Goal: Information Seeking & Learning: Find contact information

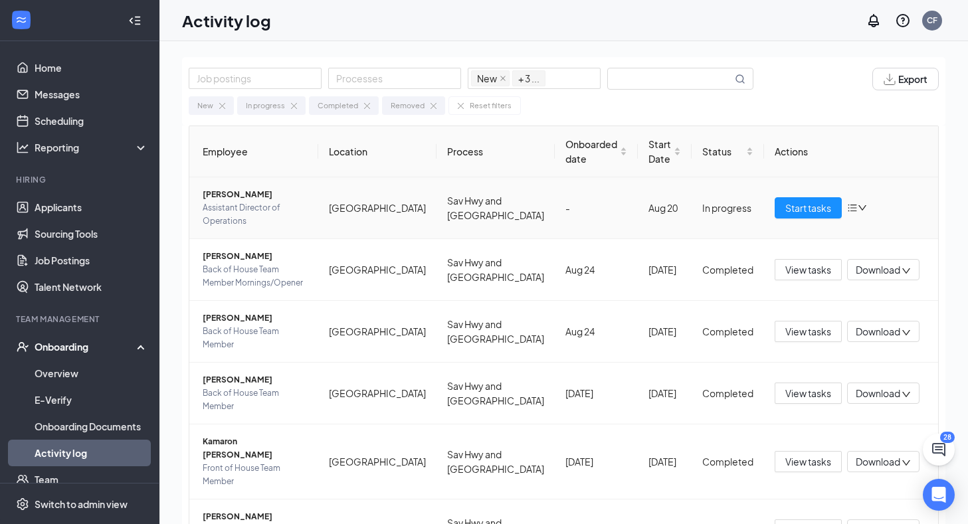
click at [284, 212] on span "Assistant Director of Operations" at bounding box center [255, 214] width 105 height 27
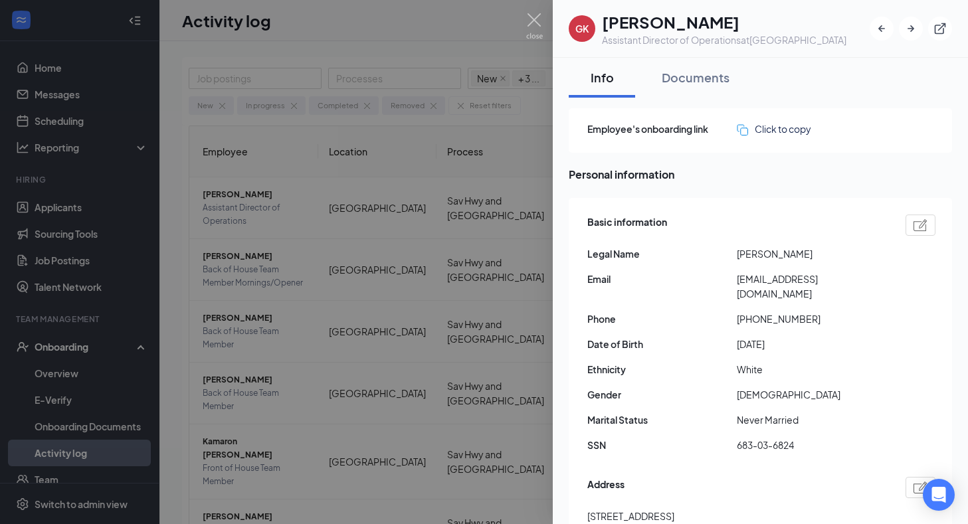
click at [524, 182] on div at bounding box center [484, 262] width 968 height 524
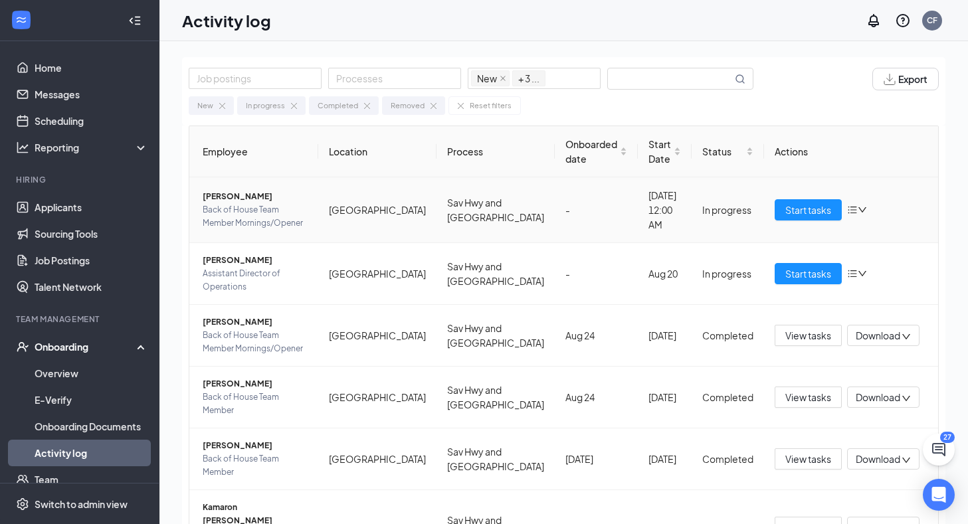
click at [286, 208] on span "Back of House Team Member Mornings/Opener" at bounding box center [255, 216] width 105 height 27
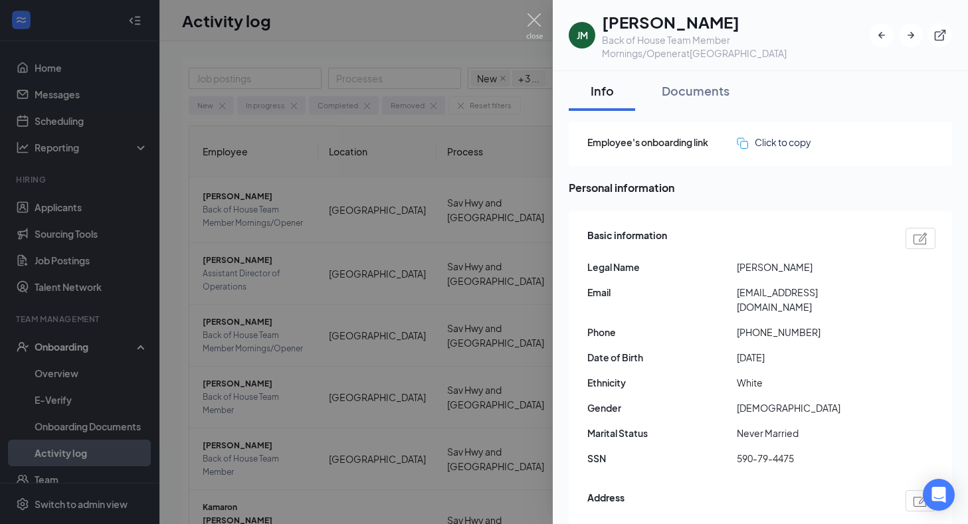
click at [480, 127] on div at bounding box center [484, 262] width 968 height 524
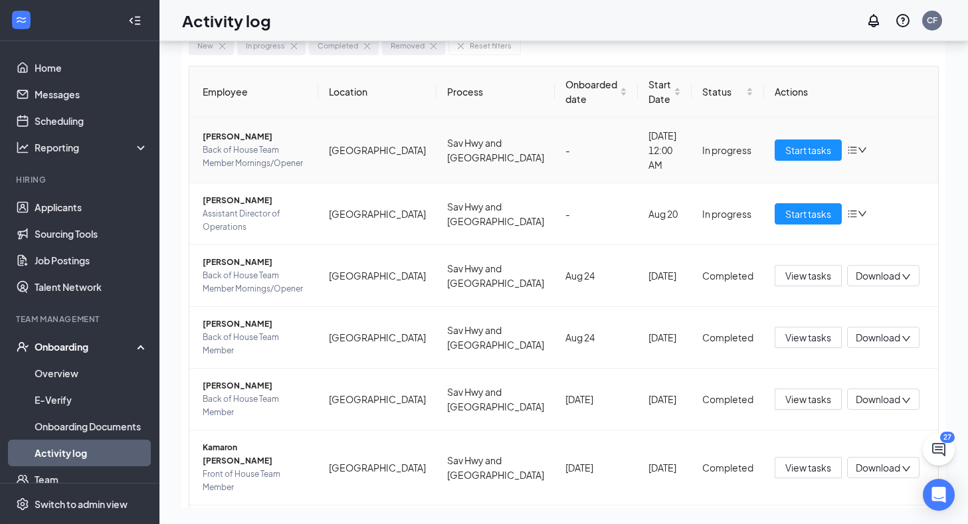
click at [237, 136] on span "[PERSON_NAME]" at bounding box center [255, 136] width 105 height 13
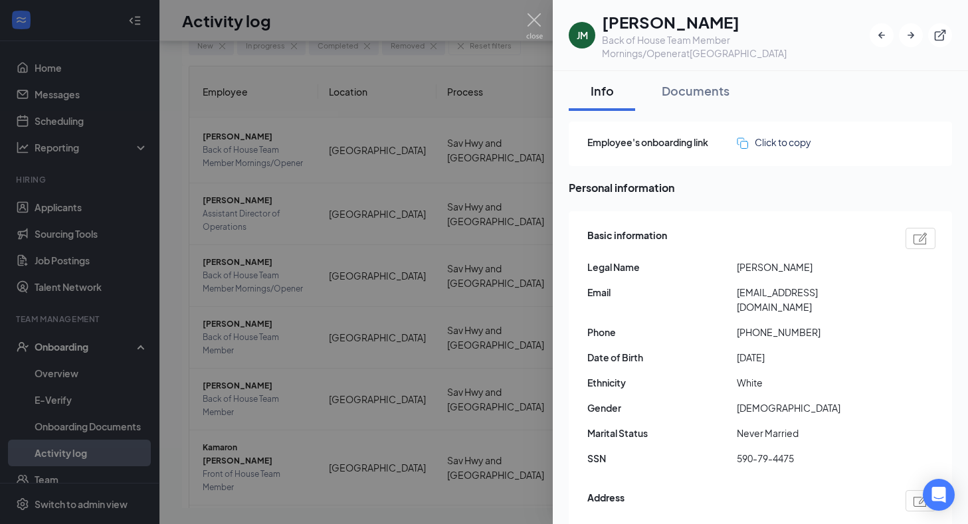
click at [743, 325] on span "[PHONE_NUMBER]" at bounding box center [811, 332] width 149 height 15
drag, startPoint x: 748, startPoint y: 316, endPoint x: 803, endPoint y: 316, distance: 54.5
click at [803, 325] on span "[PHONE_NUMBER]" at bounding box center [811, 332] width 149 height 15
copy span "3049238230"
click at [256, 268] on div at bounding box center [484, 262] width 968 height 524
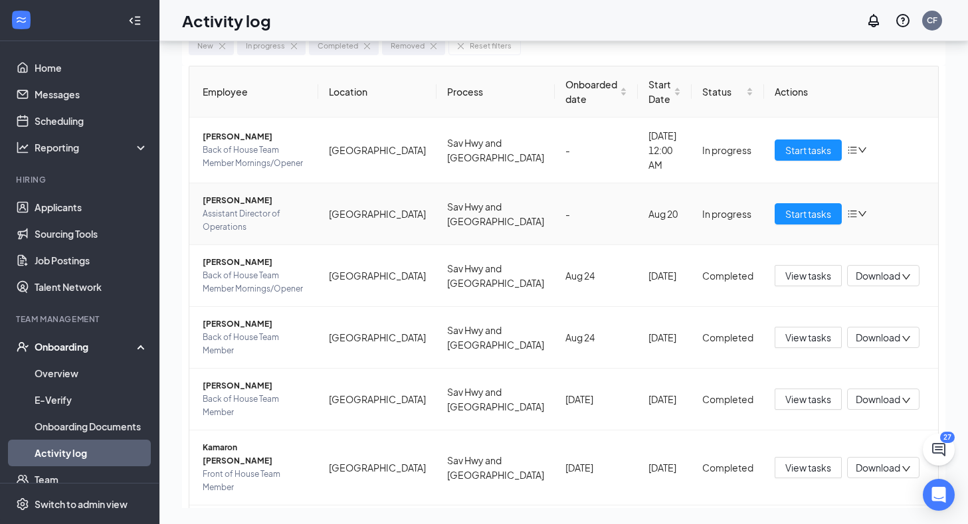
click at [249, 207] on span "[PERSON_NAME]" at bounding box center [255, 200] width 105 height 13
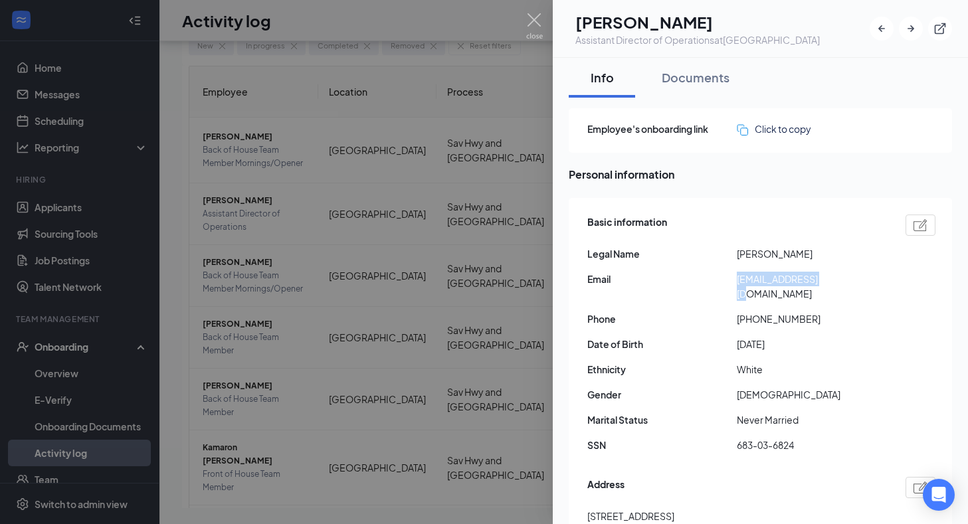
drag, startPoint x: 738, startPoint y: 278, endPoint x: 830, endPoint y: 277, distance: 91.7
click at [830, 277] on span "[EMAIL_ADDRESS][DOMAIN_NAME]" at bounding box center [811, 286] width 149 height 29
copy span "[EMAIL_ADDRESS][DOMAIN_NAME]"
drag, startPoint x: 749, startPoint y: 302, endPoint x: 804, endPoint y: 300, distance: 55.2
click at [804, 312] on span "[PHONE_NUMBER]" at bounding box center [811, 319] width 149 height 15
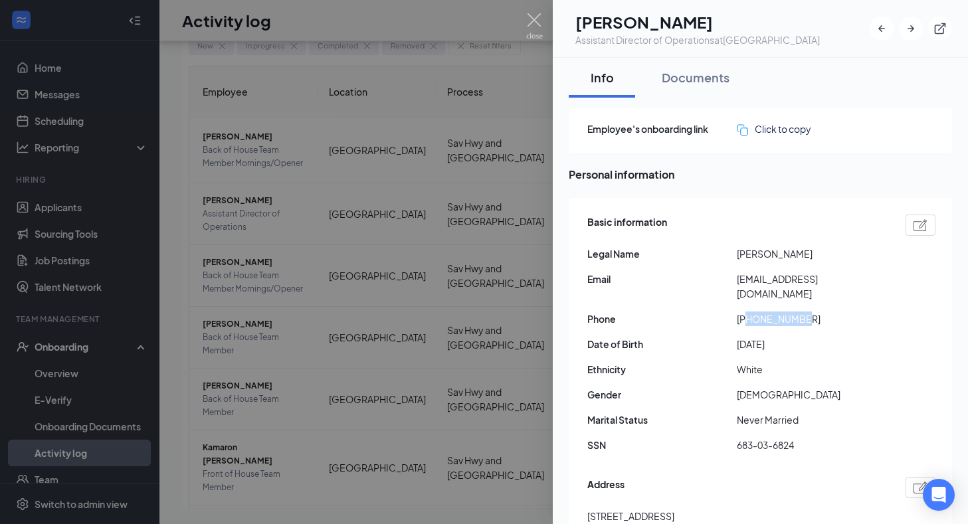
copy span "8284068738"
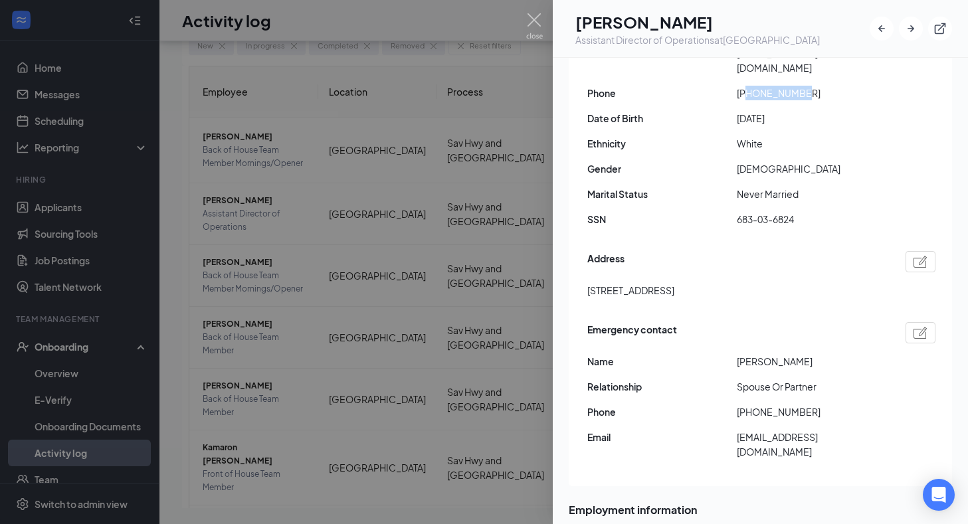
scroll to position [252, 0]
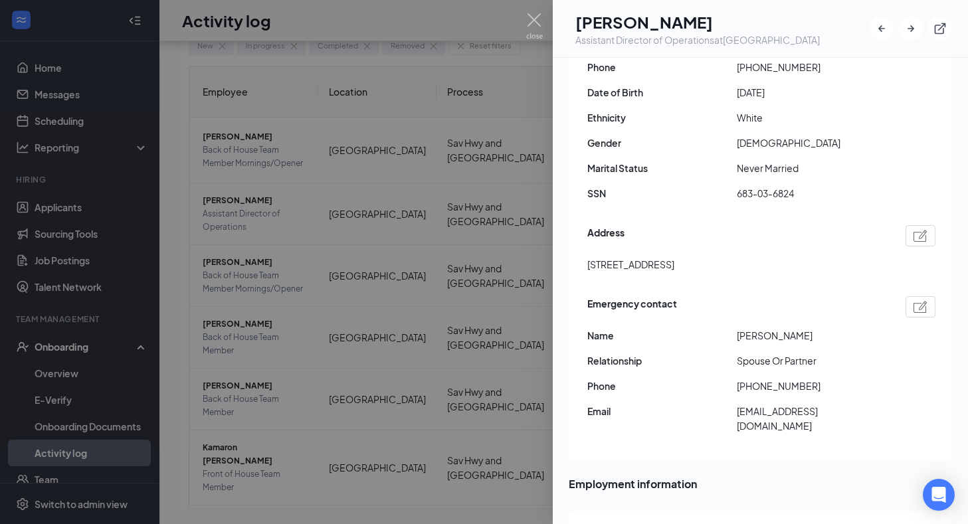
click at [387, 157] on div at bounding box center [484, 262] width 968 height 524
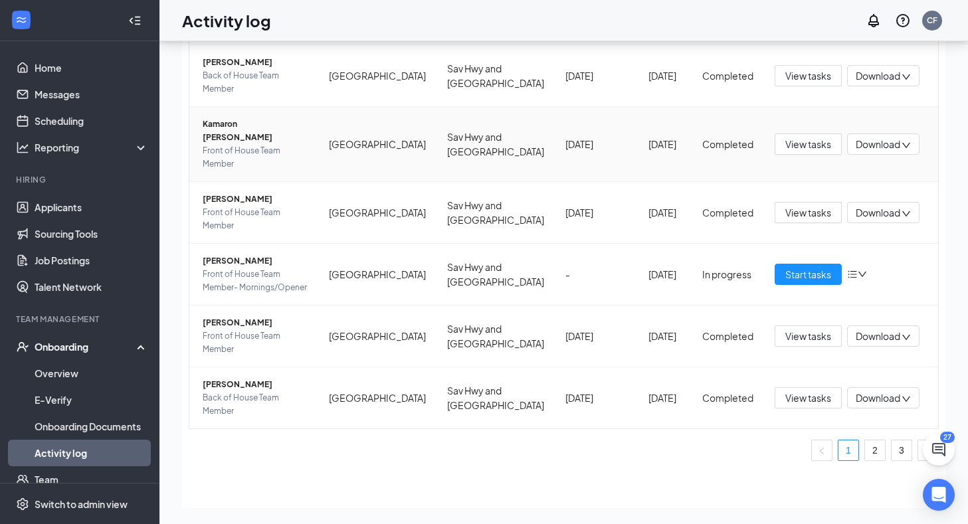
scroll to position [346, 0]
click at [872, 448] on link "2" at bounding box center [875, 450] width 20 height 20
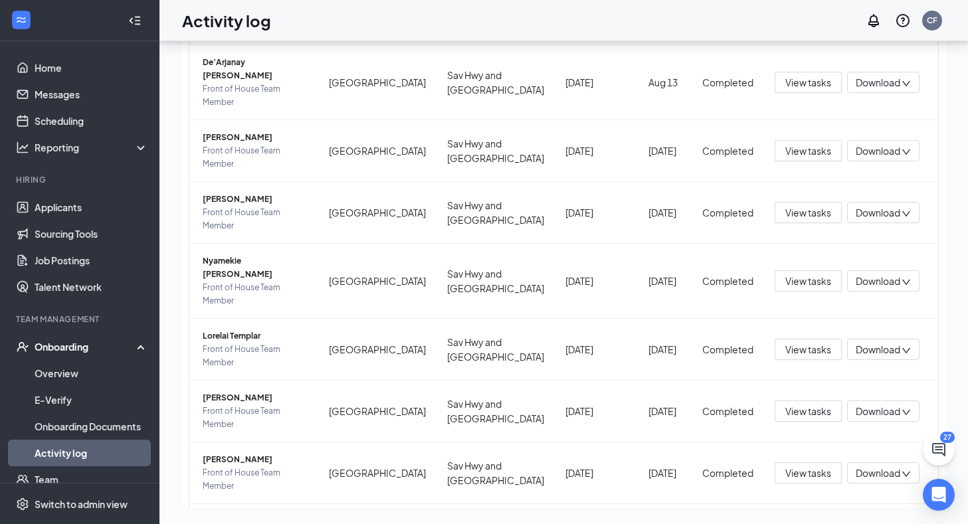
scroll to position [200, 0]
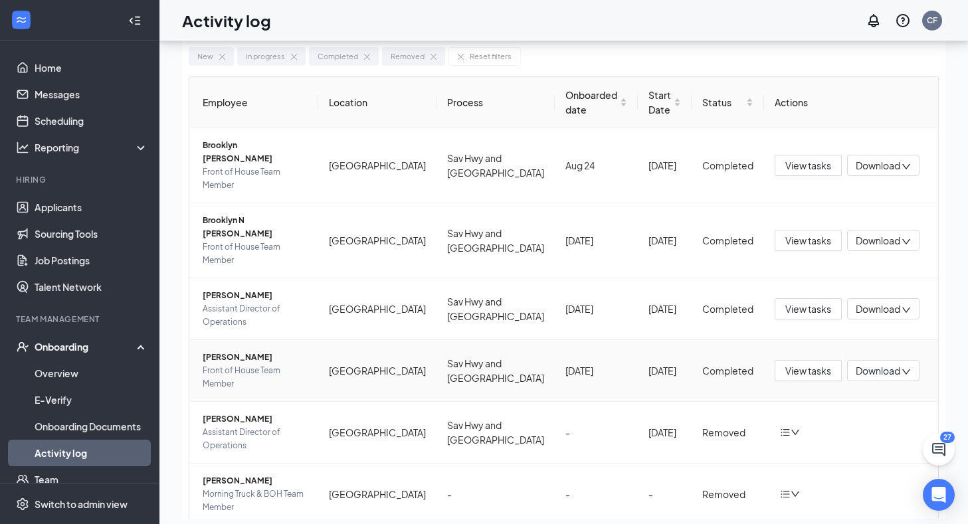
scroll to position [60, 0]
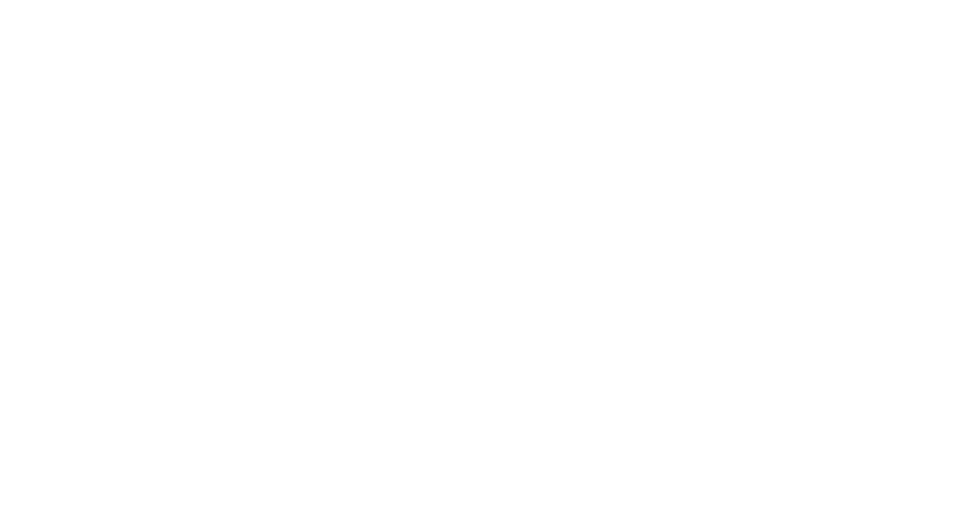
click at [318, 217] on body at bounding box center [484, 262] width 968 height 524
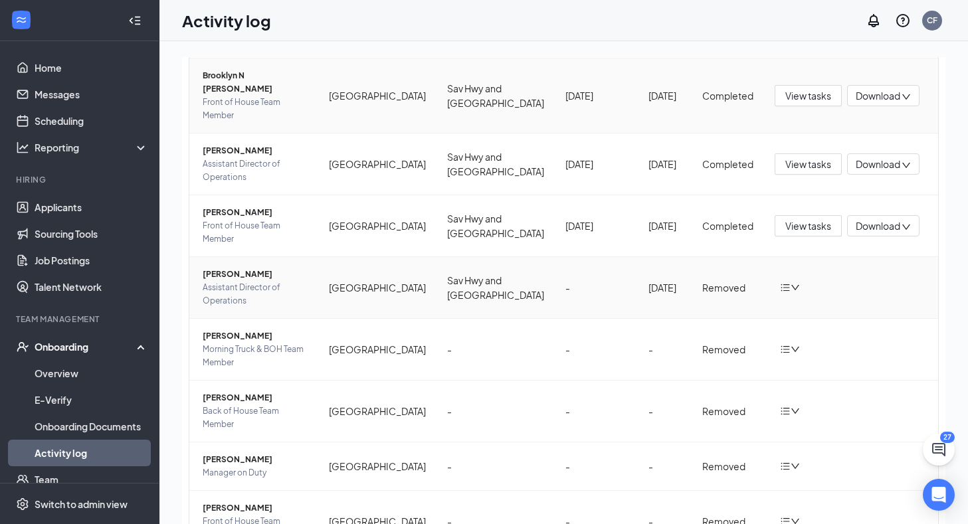
scroll to position [200, 0]
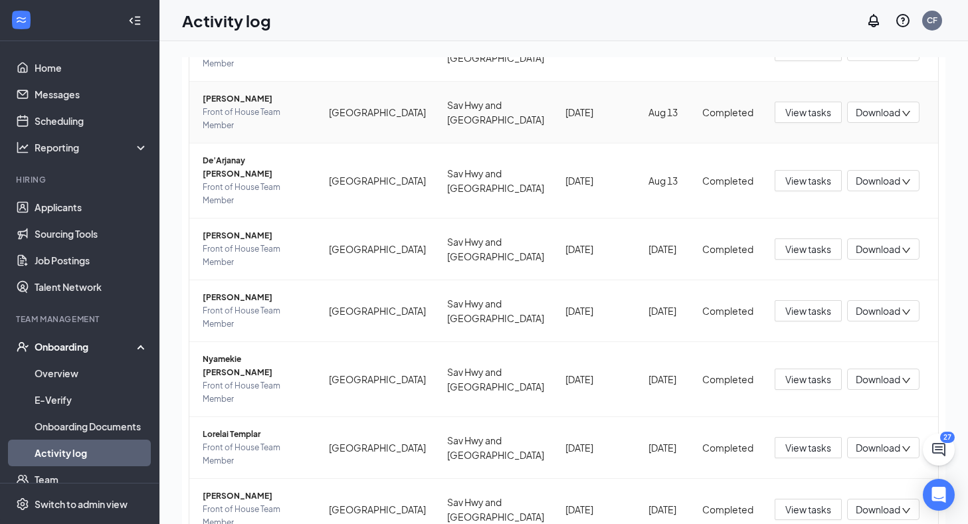
scroll to position [200, 0]
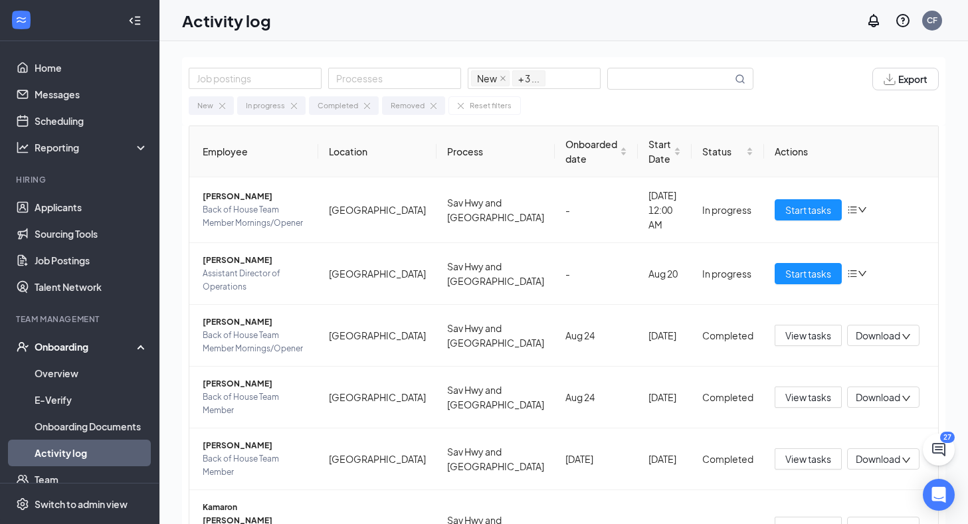
click at [318, 151] on th "Employee" at bounding box center [253, 151] width 129 height 51
click at [307, 31] on div "Activity log CF" at bounding box center [563, 20] width 809 height 41
